Goal: Find specific page/section: Locate a particular part of the current website

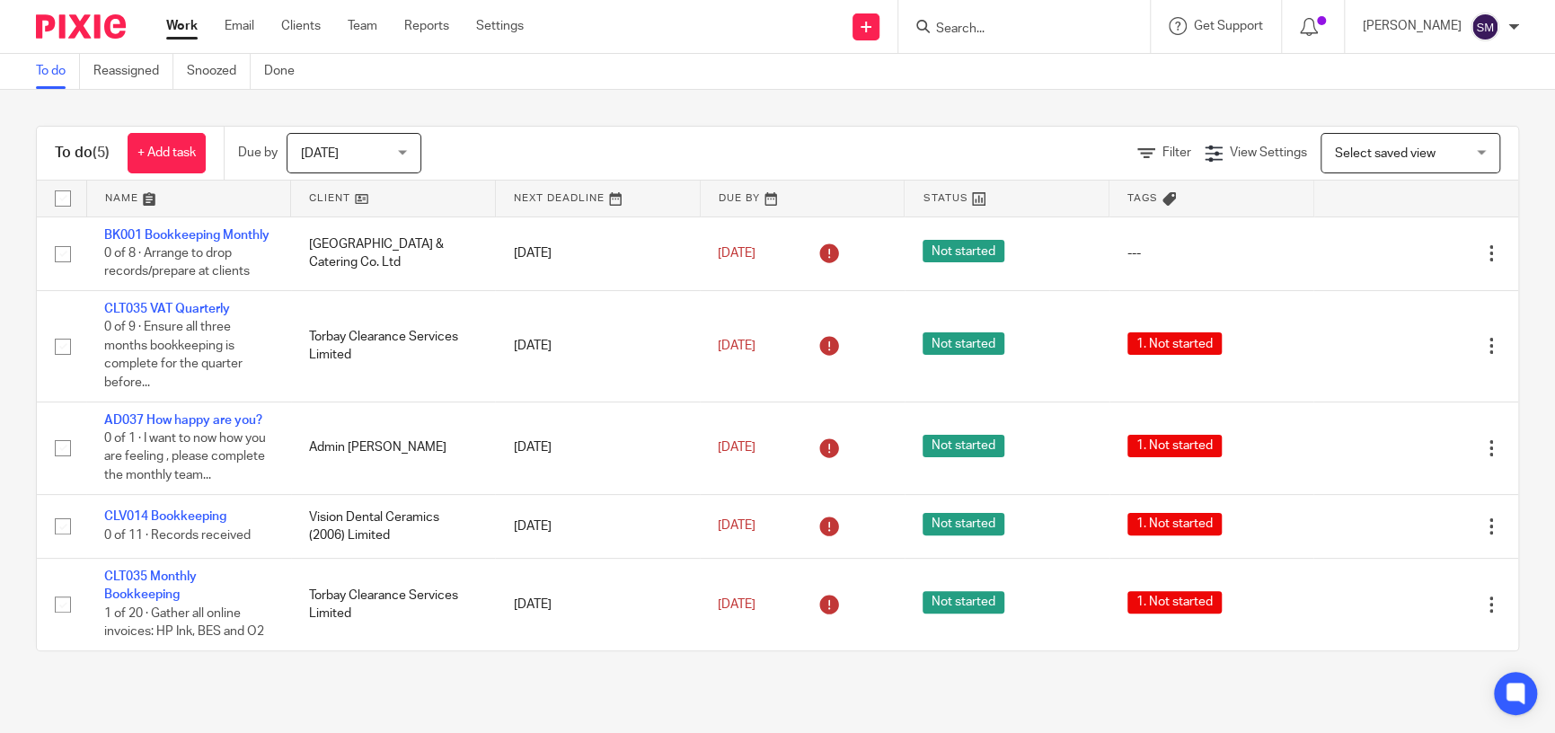
click at [934, 27] on input "Search" at bounding box center [1015, 30] width 162 height 16
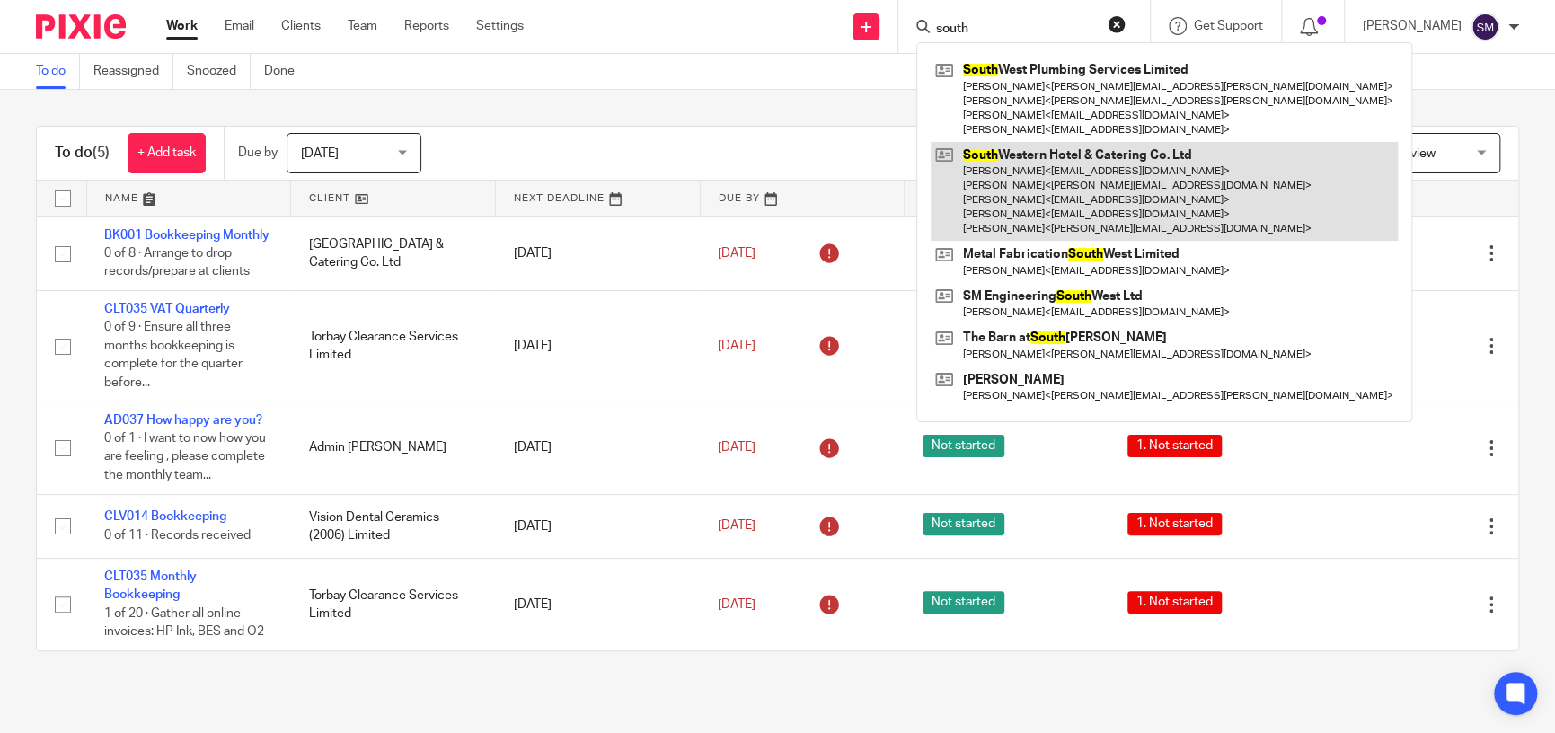
type input "south"
click at [1081, 210] on link at bounding box center [1163, 192] width 467 height 100
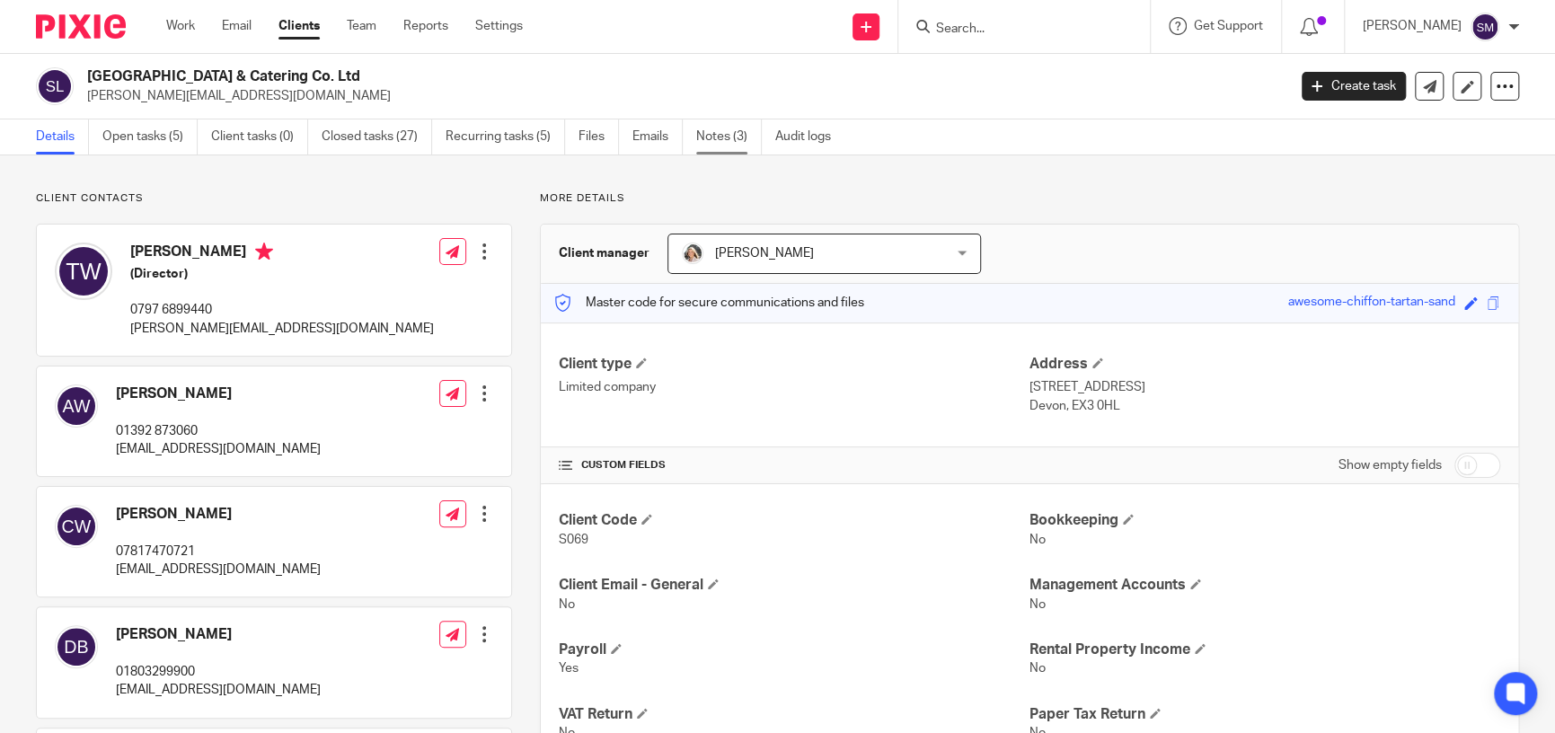
click at [738, 137] on link "Notes (3)" at bounding box center [729, 136] width 66 height 35
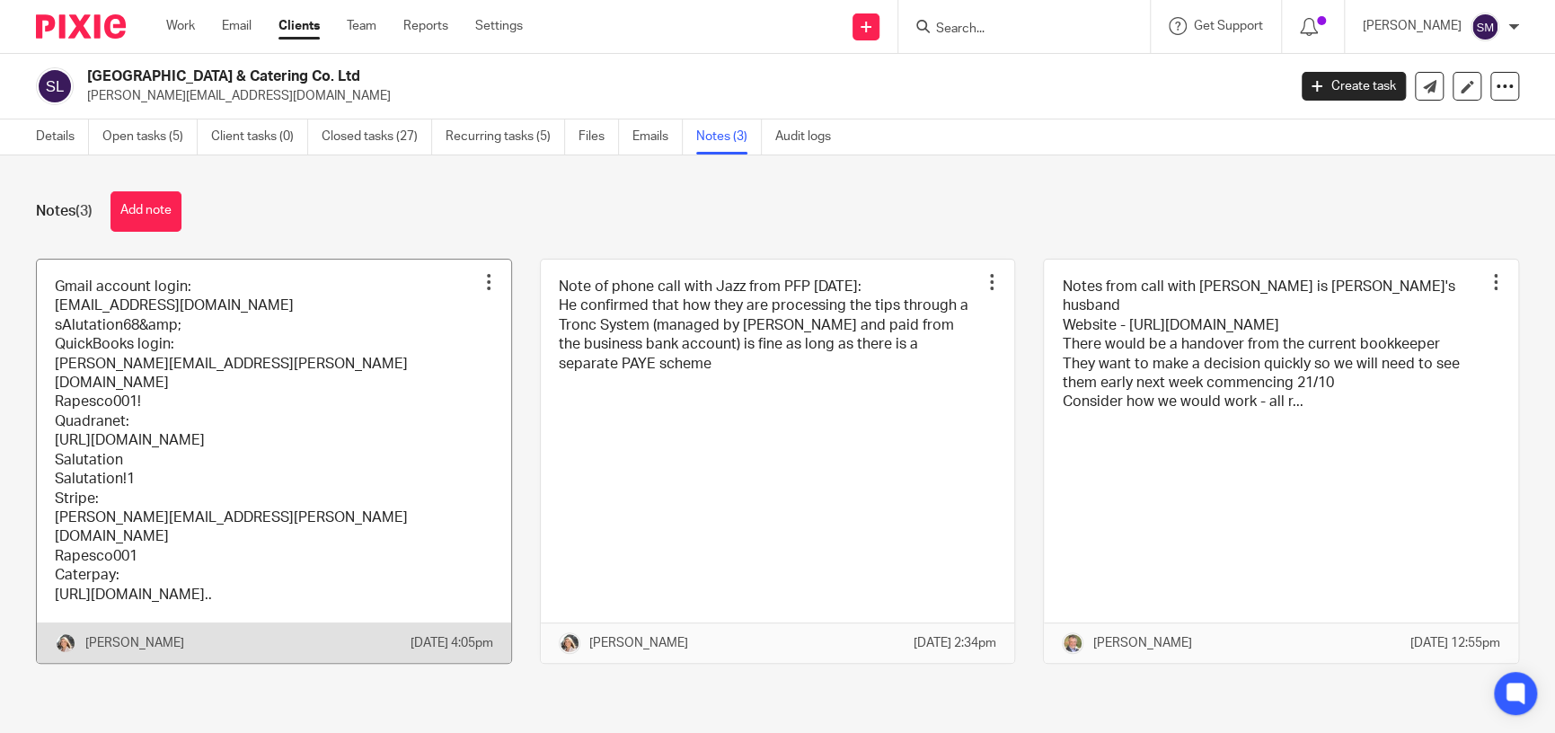
click at [200, 340] on link at bounding box center [274, 461] width 474 height 403
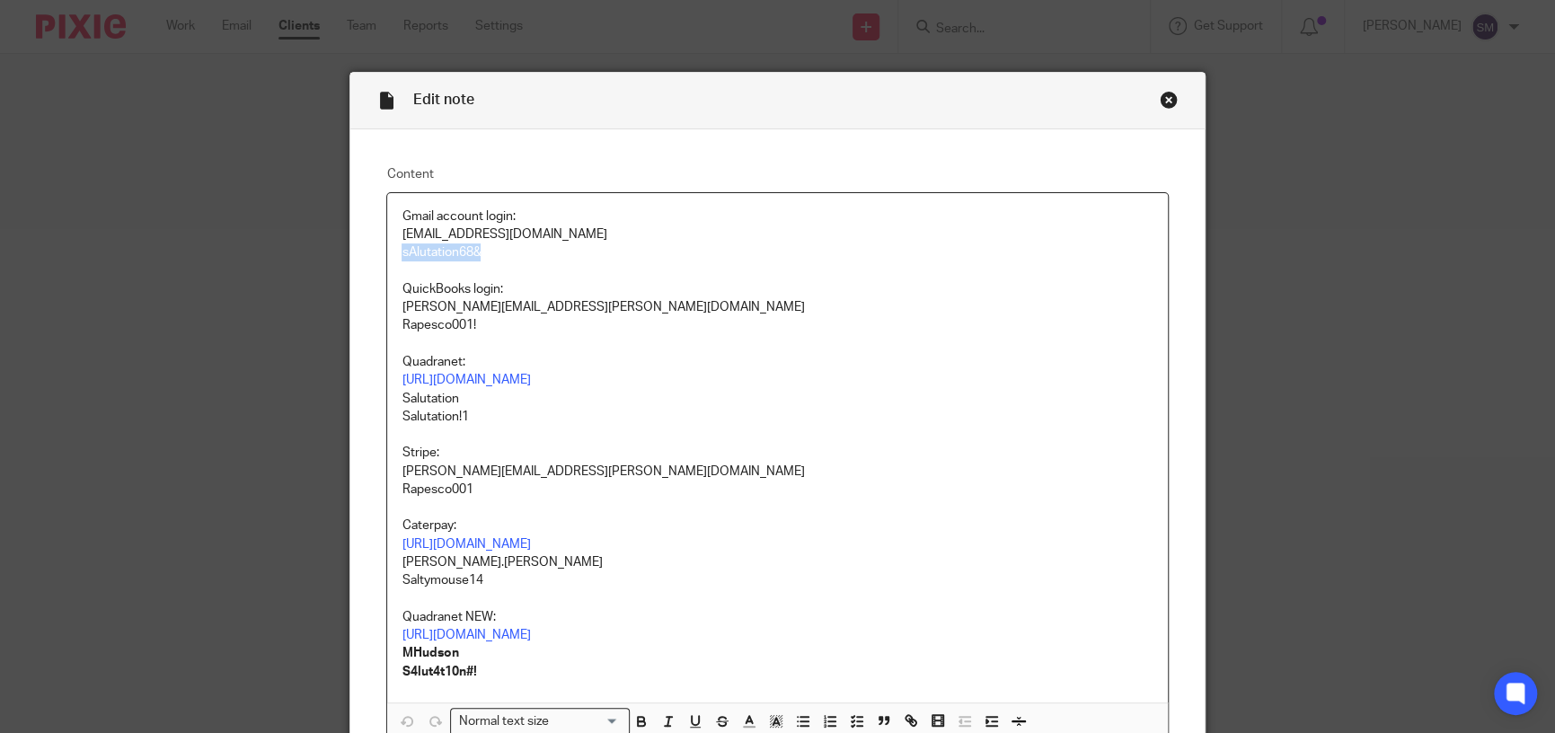
drag, startPoint x: 489, startPoint y: 250, endPoint x: 386, endPoint y: 255, distance: 103.4
click at [387, 255] on div "Gmail account login: books@riverexe.com sAlutation68& QuickBooks login: millie.…" at bounding box center [777, 447] width 780 height 509
copy p "sAlutation68&"
click at [1159, 98] on div "Close this dialog window" at bounding box center [1168, 100] width 18 height 18
